Goal: Information Seeking & Learning: Learn about a topic

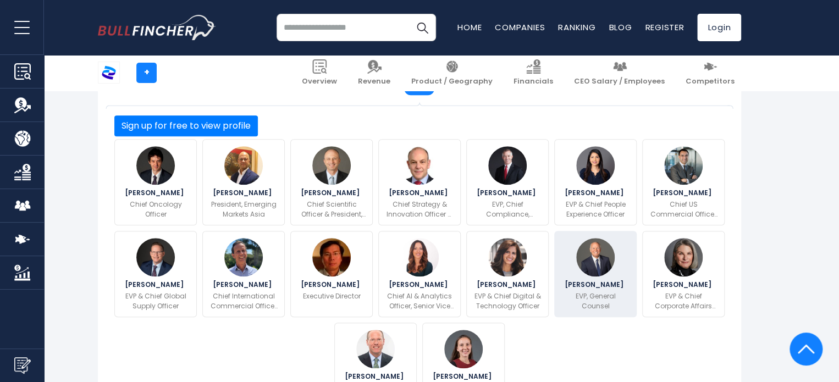
scroll to position [440, 0]
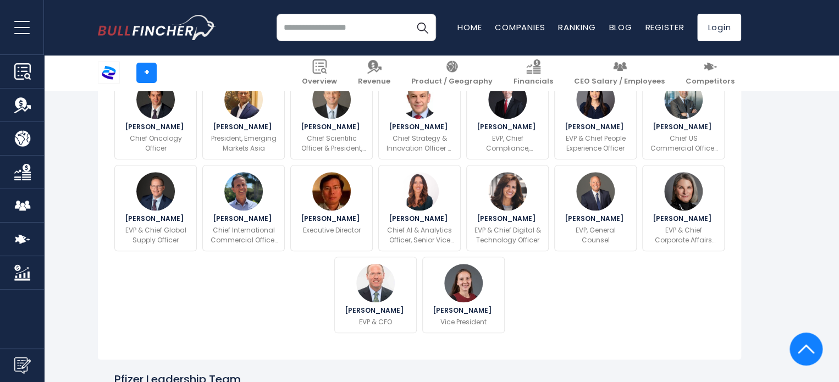
click at [258, 70] on button "Sign up for free to view profile" at bounding box center [186, 59] width 144 height 21
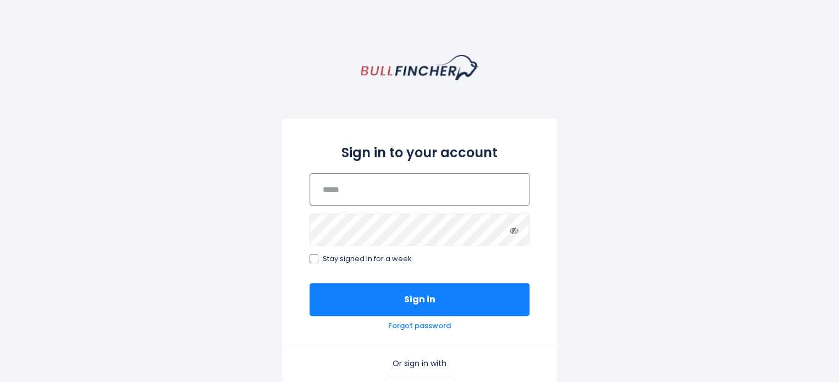
click at [382, 201] on input "email" at bounding box center [420, 189] width 220 height 32
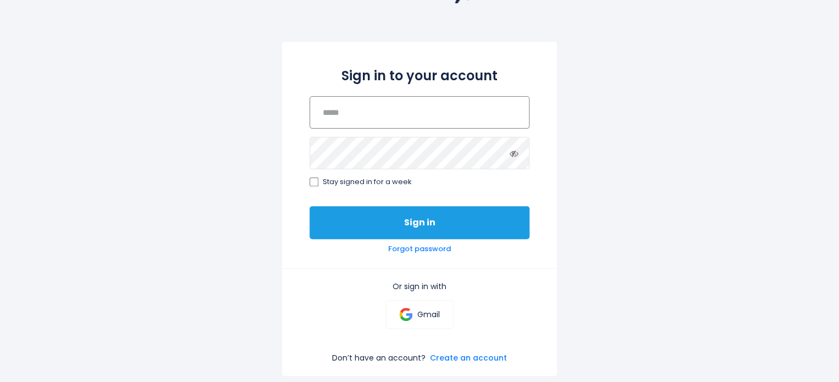
scroll to position [110, 0]
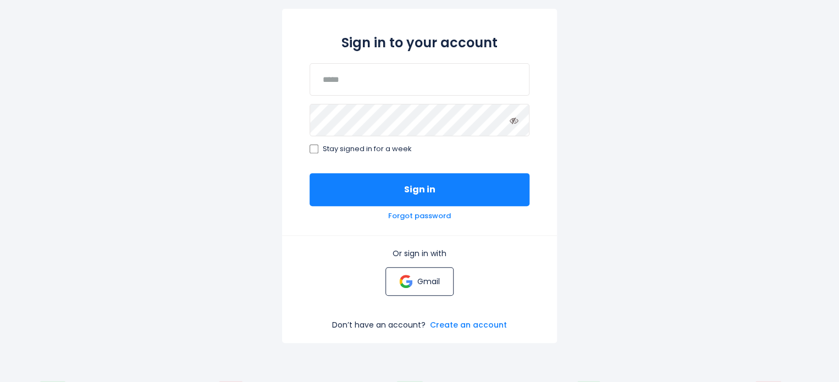
click at [428, 284] on p "Gmail" at bounding box center [428, 282] width 23 height 10
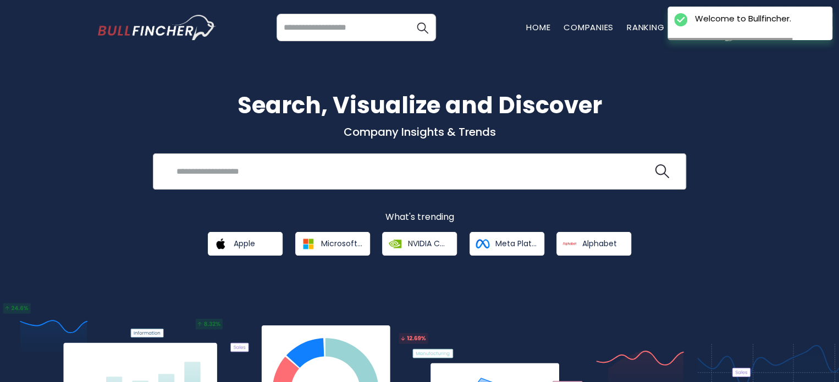
click at [416, 178] on input "search" at bounding box center [411, 171] width 483 height 20
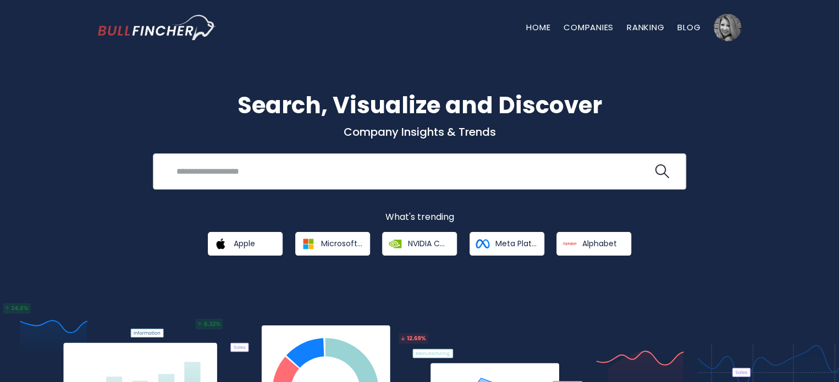
click at [275, 160] on div "Recent searches Trending searches Apple Overview" at bounding box center [419, 171] width 533 height 36
drag, startPoint x: 290, startPoint y: 177, endPoint x: 293, endPoint y: 150, distance: 27.6
click at [290, 165] on input "search" at bounding box center [411, 171] width 483 height 20
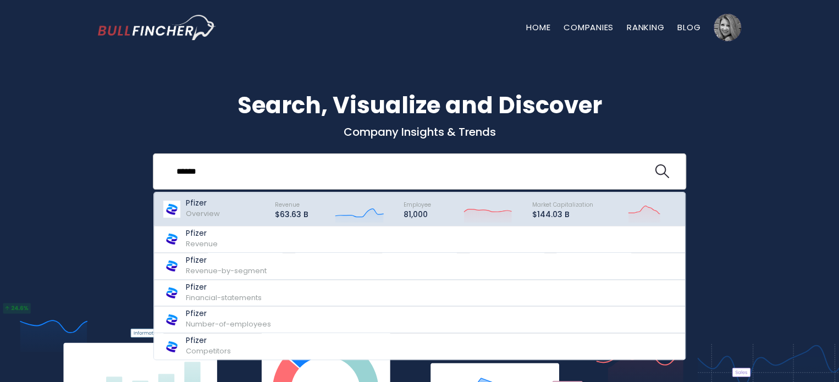
type input "******"
drag, startPoint x: 240, startPoint y: 212, endPoint x: 251, endPoint y: 211, distance: 11.0
click at [240, 211] on div "Pfizer Overview" at bounding box center [213, 208] width 103 height 27
click at [210, 207] on div "Pfizer Overview" at bounding box center [203, 209] width 34 height 21
click at [227, 206] on div "Pfizer Overview" at bounding box center [213, 208] width 103 height 27
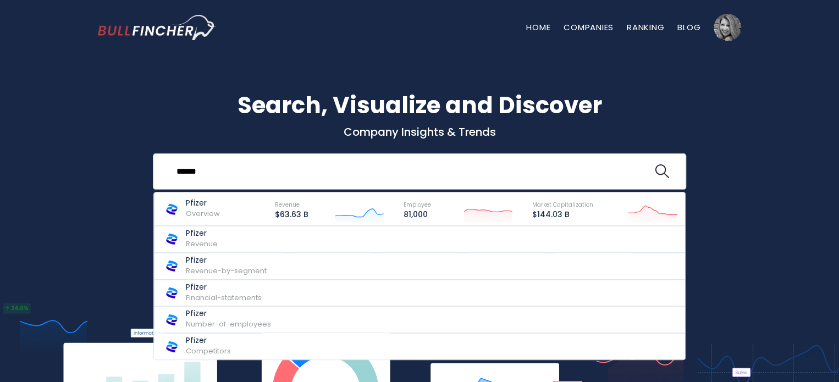
click at [669, 169] on form "******" at bounding box center [419, 171] width 510 height 20
click at [660, 173] on img "search icon" at bounding box center [662, 171] width 14 height 14
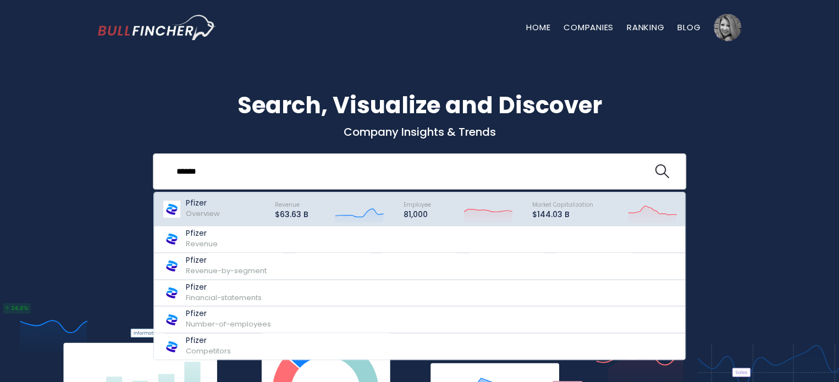
click at [243, 211] on div "Pfizer Overview" at bounding box center [213, 208] width 103 height 27
click at [198, 213] on span "Overview" at bounding box center [203, 213] width 34 height 10
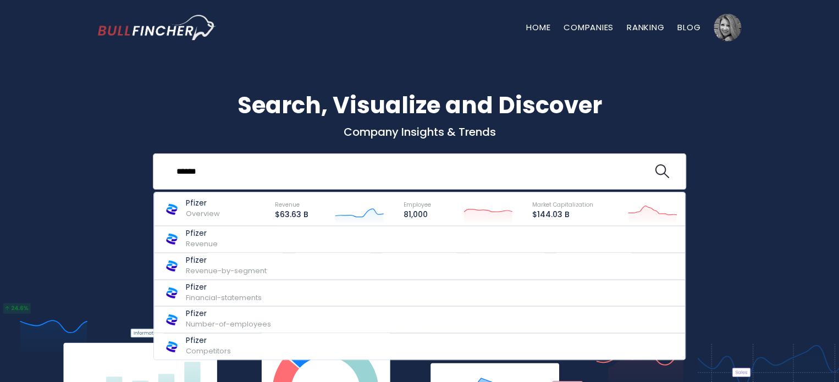
click at [209, 175] on input "******" at bounding box center [411, 171] width 483 height 20
click at [655, 164] on button at bounding box center [662, 171] width 14 height 14
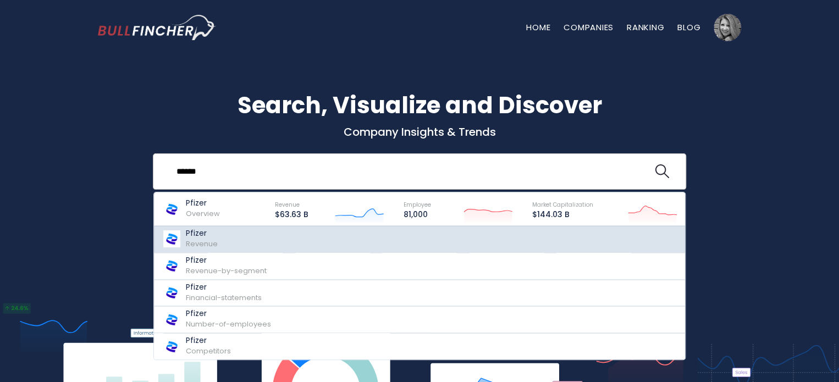
click at [240, 234] on link "Pfizer Revenue" at bounding box center [419, 239] width 531 height 27
click at [227, 236] on link "Pfizer Revenue" at bounding box center [419, 239] width 531 height 27
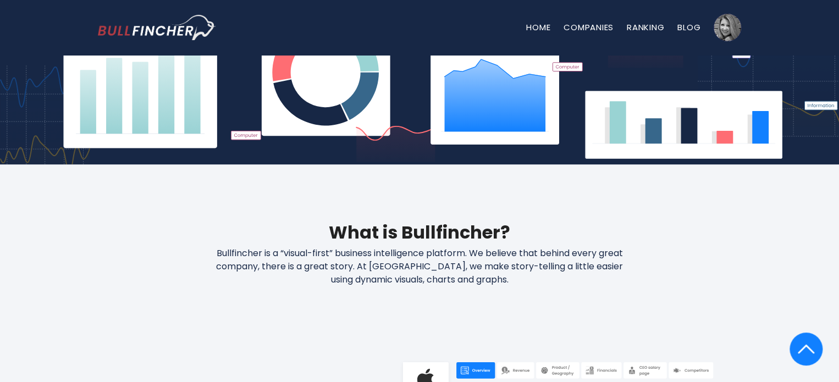
scroll to position [55, 0]
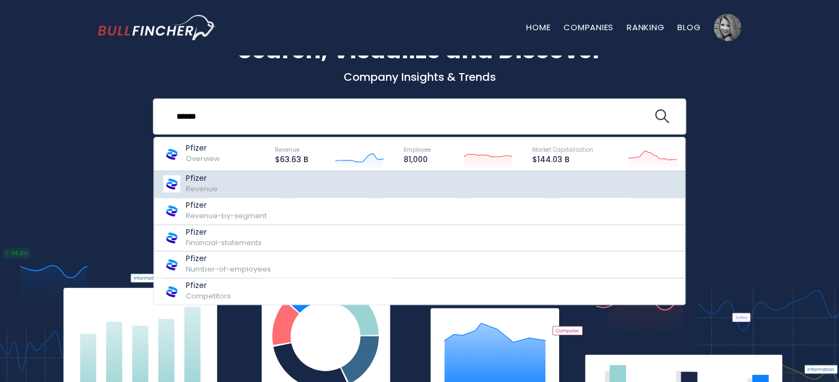
click at [209, 186] on span "Revenue" at bounding box center [202, 189] width 32 height 10
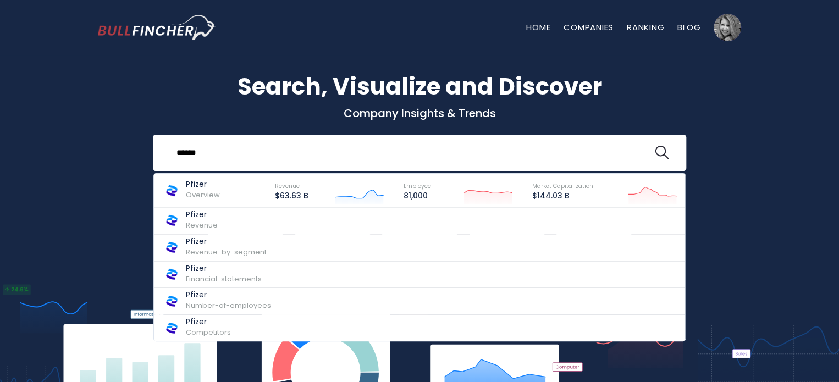
scroll to position [0, 0]
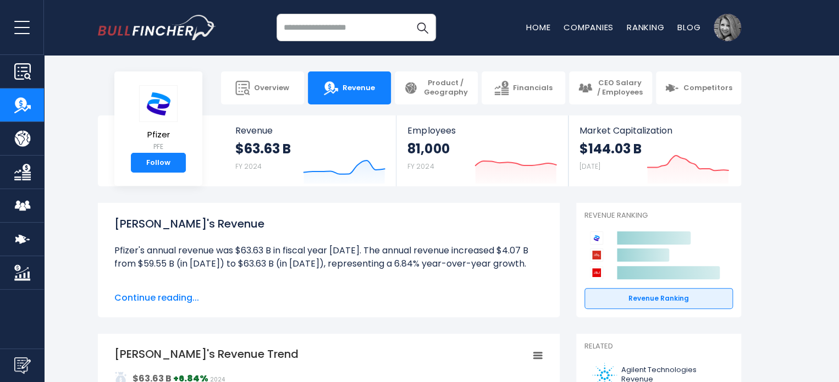
click at [800, 118] on section "Pfizer PFE Follow Revenue $63.63 B FY 2024 Created with Highcharts 12.1.2 Emplo…" at bounding box center [419, 150] width 839 height 71
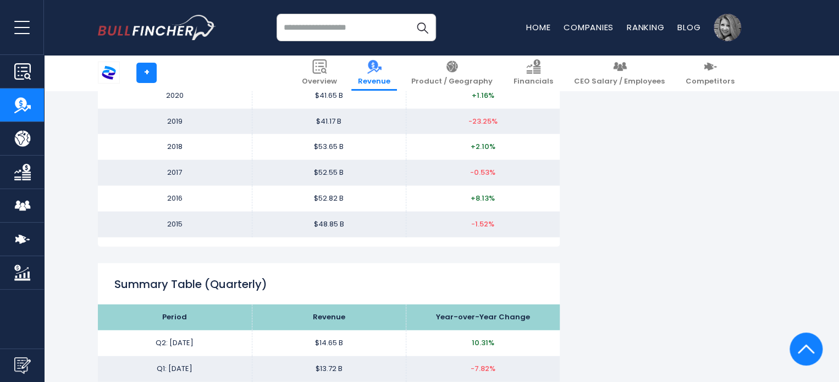
scroll to position [1320, 0]
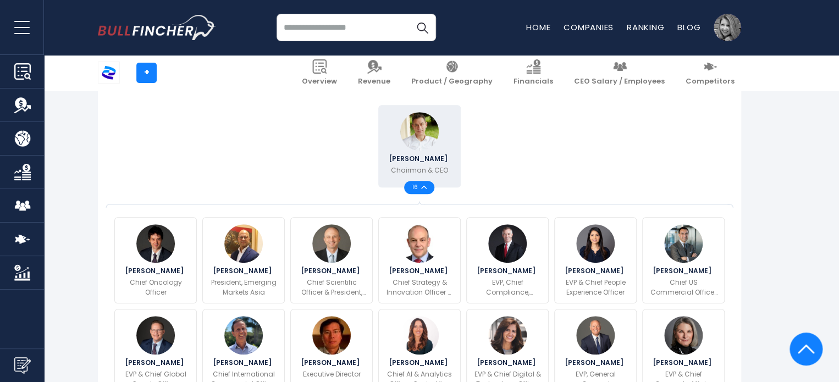
scroll to position [165, 0]
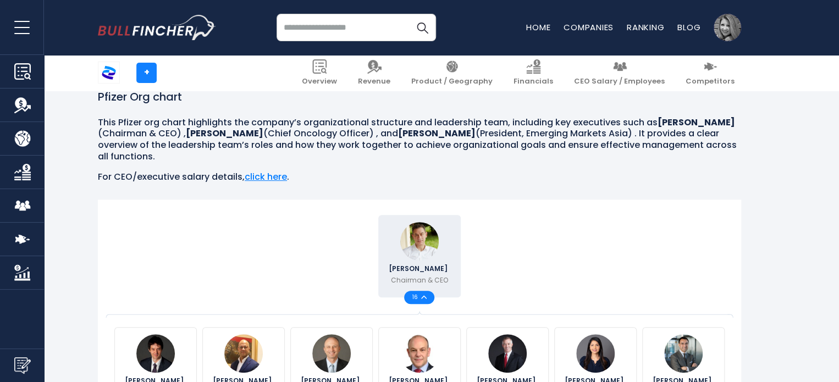
click at [421, 300] on div "16" at bounding box center [419, 297] width 30 height 13
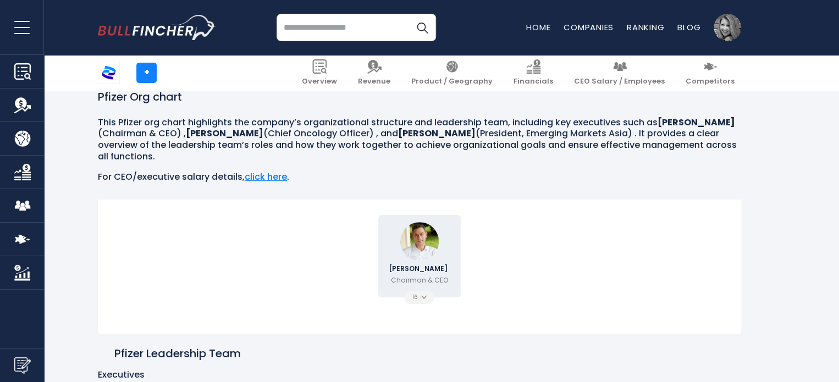
click at [425, 293] on div "16" at bounding box center [419, 297] width 30 height 13
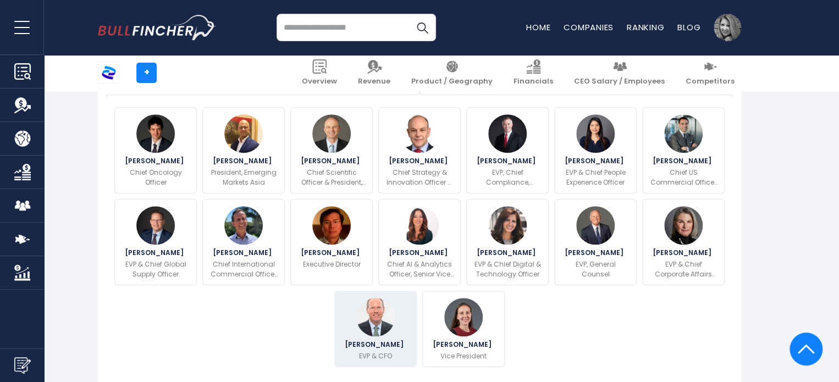
scroll to position [440, 0]
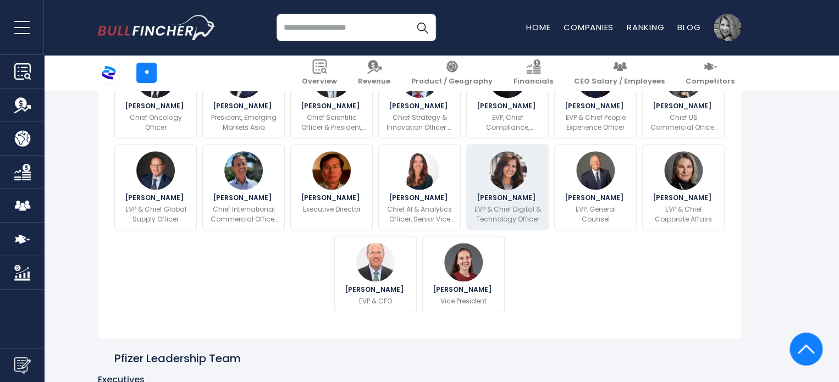
click at [524, 224] on p "EVP & Chief Digital & Technology Officer" at bounding box center [508, 215] width 68 height 20
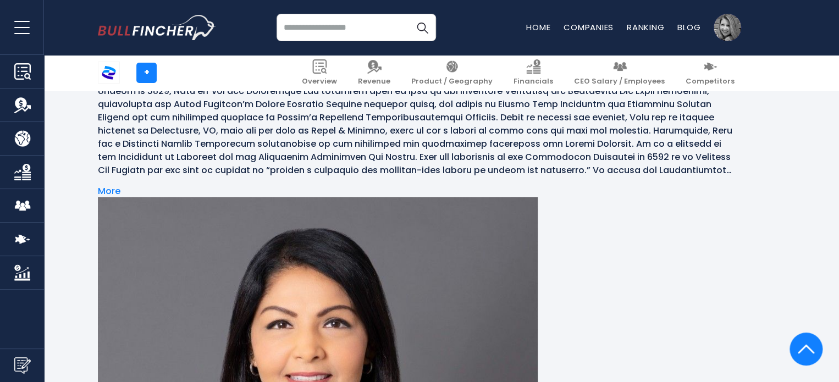
scroll to position [2966, 0]
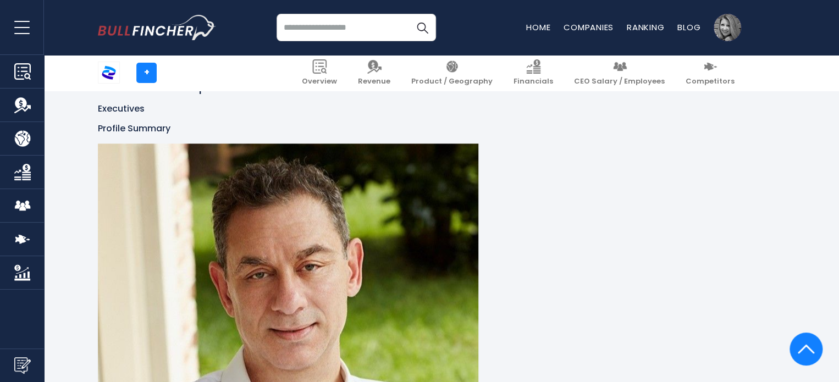
scroll to position [381, 0]
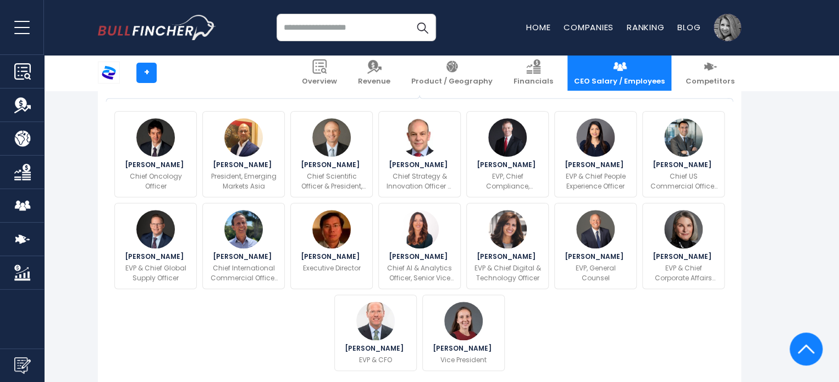
click at [631, 74] on link "CEO Salary / Employees" at bounding box center [620, 73] width 104 height 36
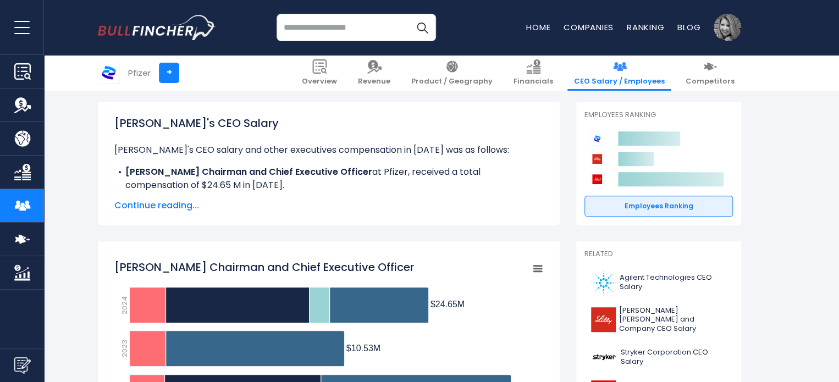
scroll to position [165, 0]
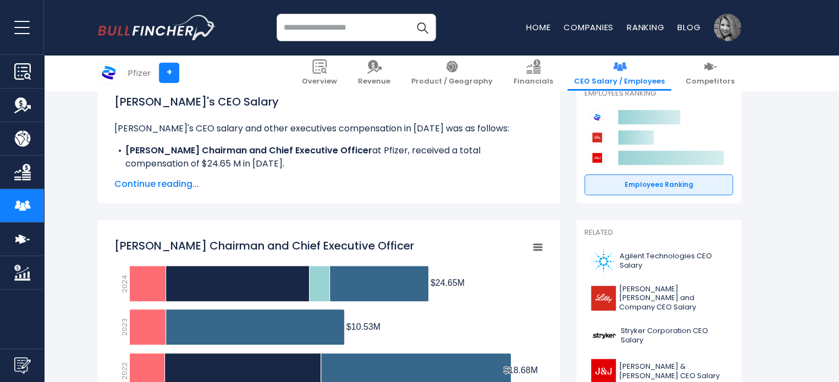
click at [171, 186] on span "Continue reading..." at bounding box center [328, 184] width 429 height 13
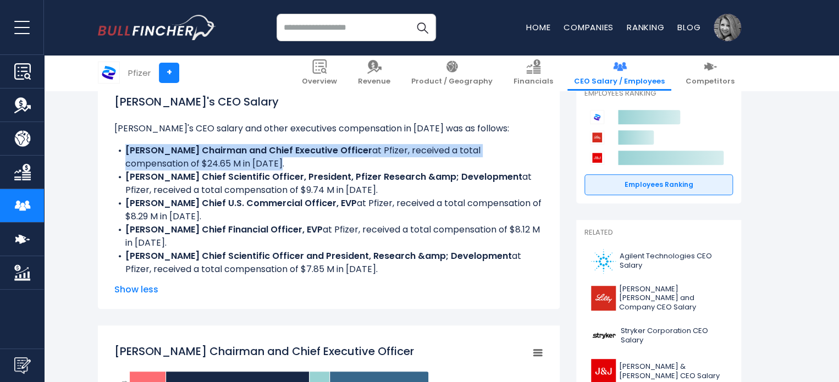
drag, startPoint x: 221, startPoint y: 167, endPoint x: 128, endPoint y: 151, distance: 94.9
click at [128, 151] on li "A. Bourla Chairman and Chief Executive Officer at Pfizer, received a total comp…" at bounding box center [328, 157] width 429 height 26
click at [233, 163] on li "A. Bourla Chairman and Chief Executive Officer at Pfizer, received a total comp…" at bounding box center [328, 157] width 429 height 26
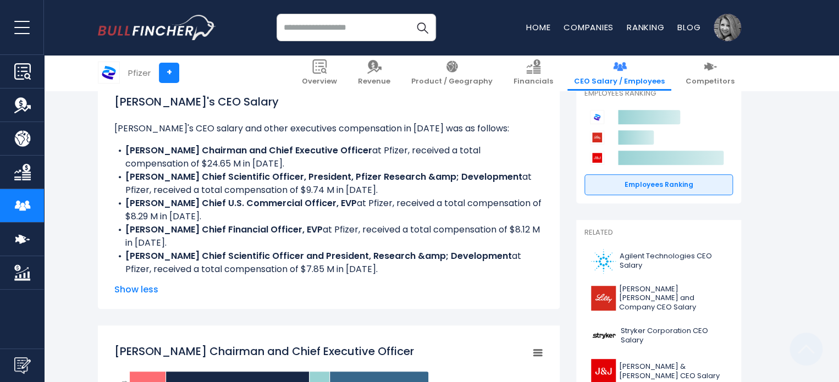
scroll to position [220, 0]
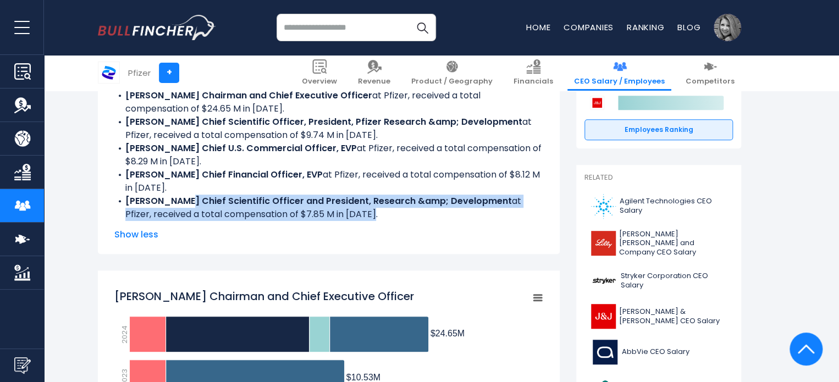
drag, startPoint x: 177, startPoint y: 200, endPoint x: 404, endPoint y: 213, distance: 227.0
click at [404, 213] on li "C. Boshoff Chief Scientific Officer and President, Research &amp; Development a…" at bounding box center [328, 208] width 429 height 26
click at [368, 216] on li "C. Boshoff Chief Scientific Officer and President, Research &amp; Development a…" at bounding box center [328, 208] width 429 height 26
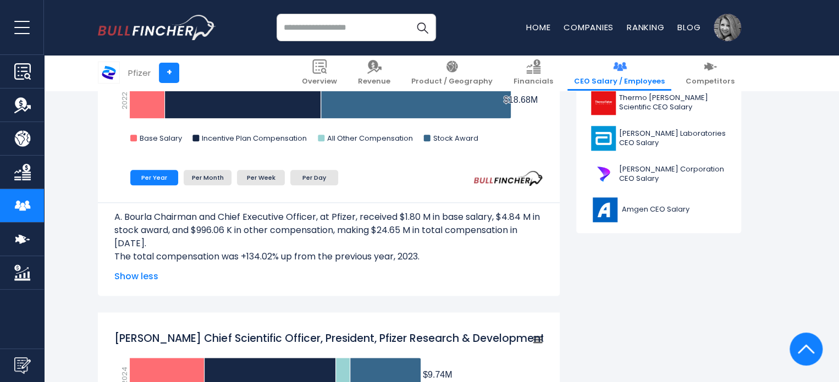
scroll to position [495, 0]
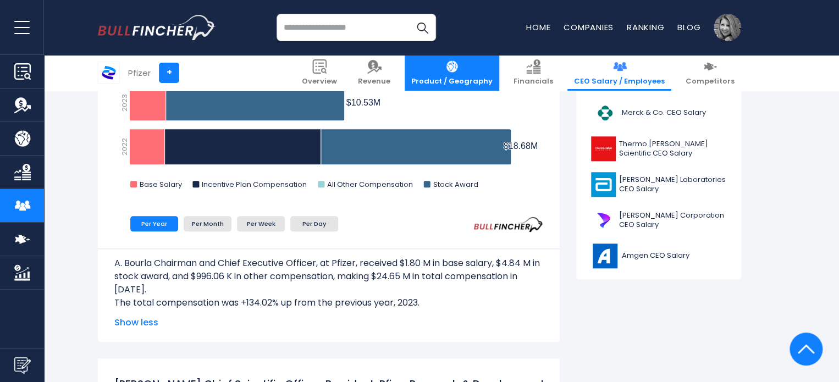
click at [465, 65] on link "Product / Geography" at bounding box center [452, 73] width 95 height 36
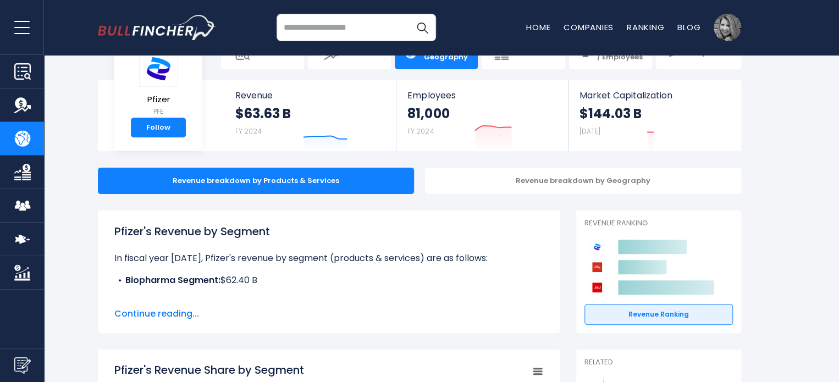
scroll to position [55, 0]
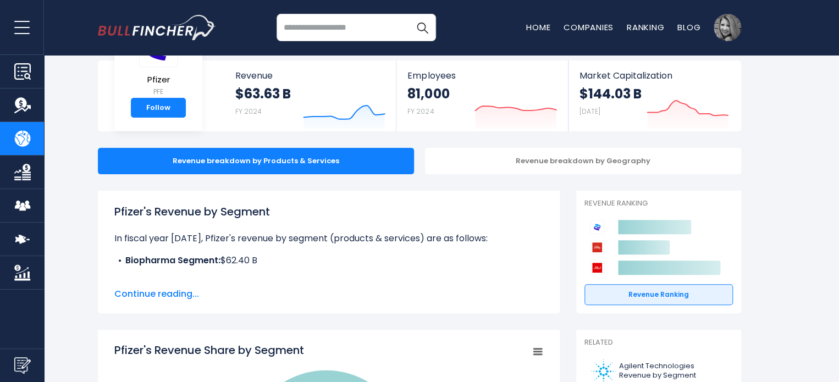
click at [177, 294] on span "Continue reading..." at bounding box center [328, 294] width 429 height 13
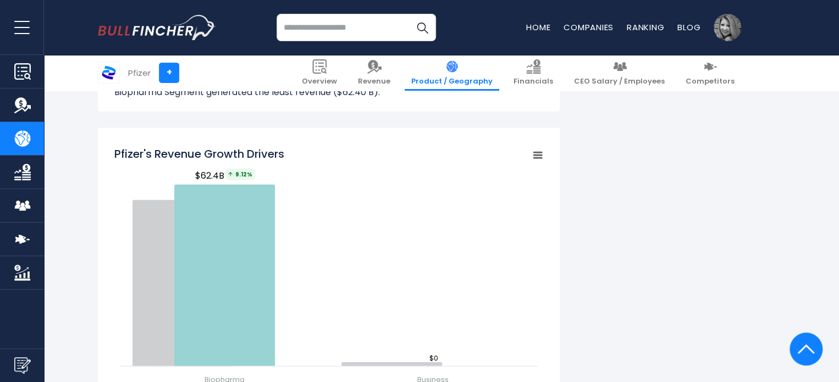
scroll to position [1320, 0]
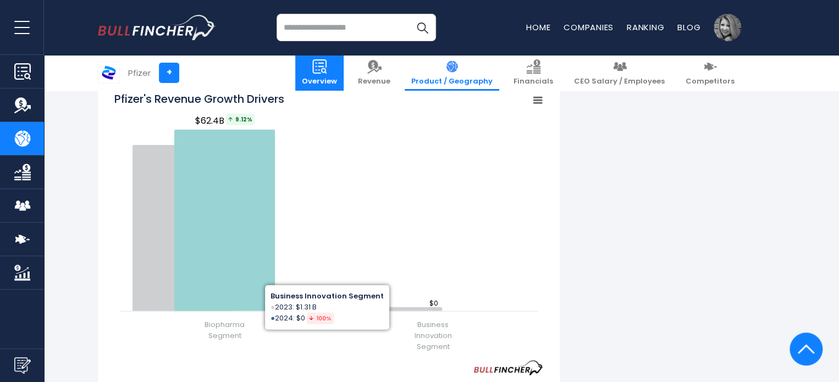
click at [327, 68] on img at bounding box center [319, 66] width 14 height 14
